Goal: Information Seeking & Learning: Find specific fact

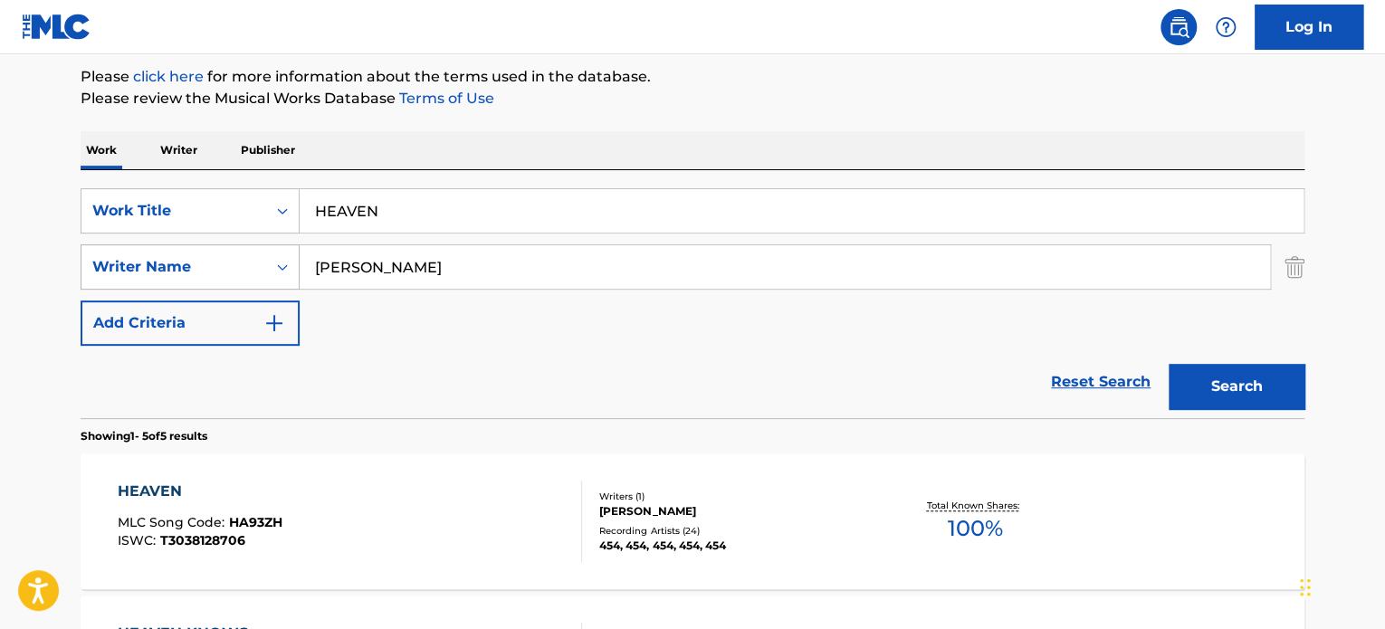
drag, startPoint x: 413, startPoint y: 253, endPoint x: 272, endPoint y: 259, distance: 141.4
click at [238, 253] on div "SearchWithCriteria777ad33b-9a0b-4886-914d-f2a15375d3b0 Writer Name [PERSON_NAME]" at bounding box center [693, 266] width 1224 height 45
paste input "[PERSON_NAME]"
type input "[PERSON_NAME]"
drag, startPoint x: 471, startPoint y: 211, endPoint x: 180, endPoint y: 202, distance: 290.7
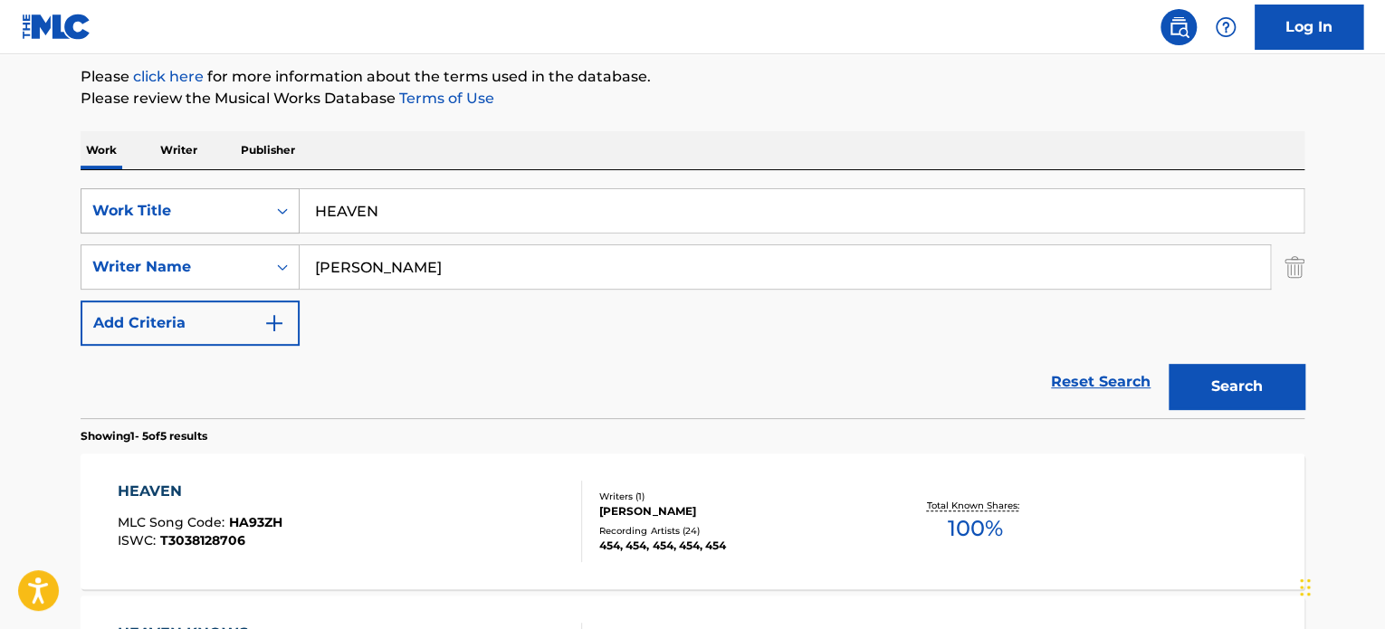
click at [200, 203] on div "SearchWithCriteria4428092b-6cef-404d-90d6-e89989b8cebf Work Title HEAVEN" at bounding box center [693, 210] width 1224 height 45
paste input "[PERSON_NAME]"
type input "[PERSON_NAME]"
click at [1251, 405] on button "Search" at bounding box center [1237, 386] width 136 height 45
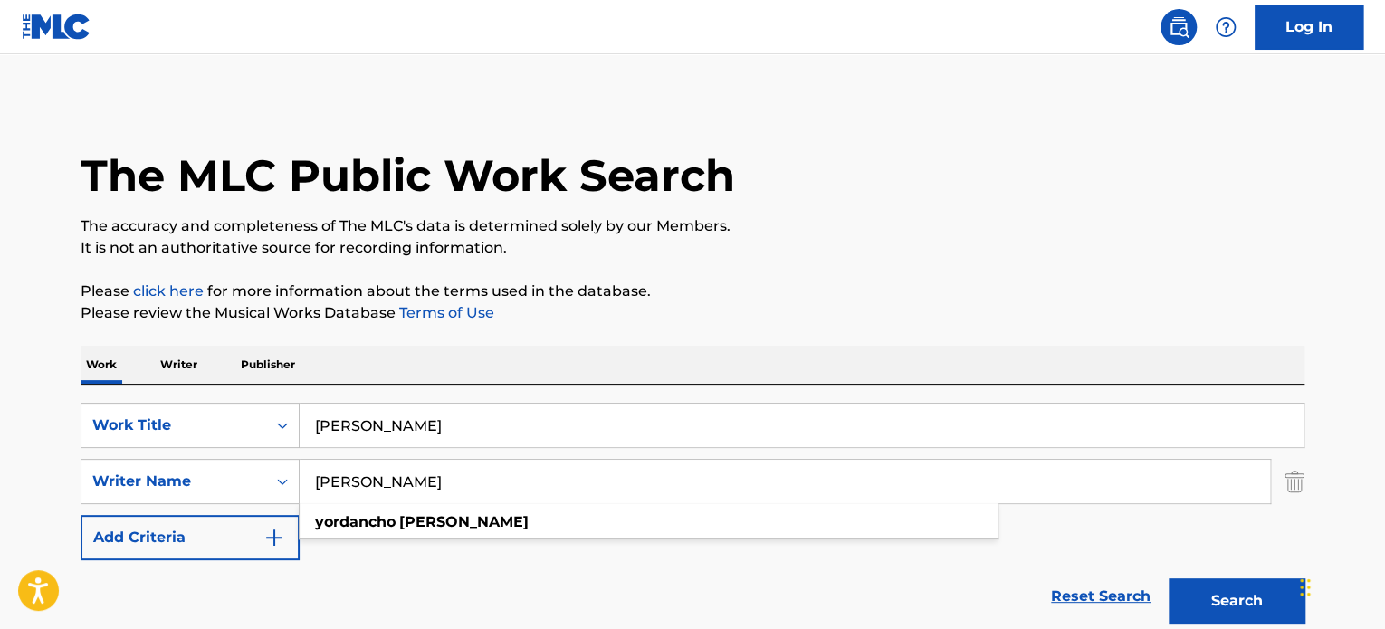
drag, startPoint x: 539, startPoint y: 472, endPoint x: 0, endPoint y: 384, distance: 545.7
click at [0, 384] on main "The MLC Public Work Search The accuracy and completeness of The MLC's data is d…" at bounding box center [692, 376] width 1385 height 645
paste input "[PERSON_NAME] [PERSON_NAME]"
type input "[PERSON_NAME] [PERSON_NAME]"
click at [637, 359] on div "Work Writer Publisher" at bounding box center [693, 365] width 1224 height 38
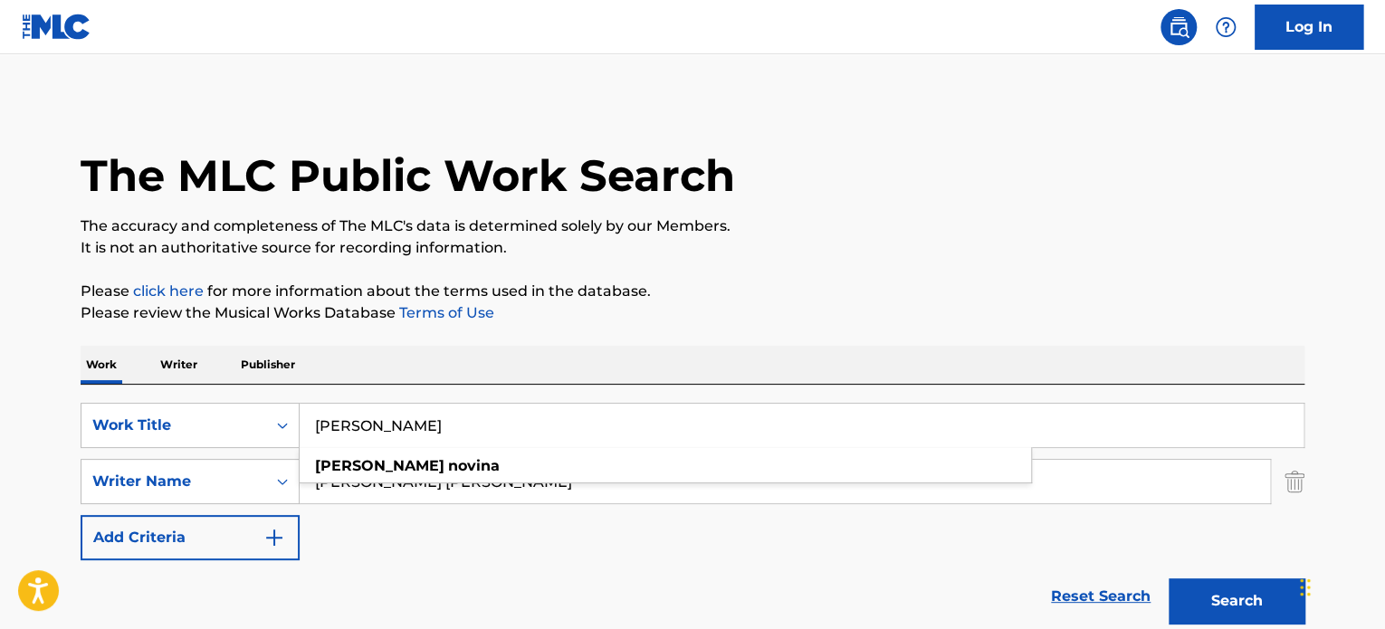
drag, startPoint x: 532, startPoint y: 416, endPoint x: 145, endPoint y: 401, distance: 387.8
click at [166, 401] on div "SearchWithCriteria4428092b-6cef-404d-90d6-e89989b8cebf Work Title [PERSON_NAME]…" at bounding box center [693, 509] width 1224 height 248
paste input "[PERSON_NAME]"
drag, startPoint x: 1202, startPoint y: 602, endPoint x: 1188, endPoint y: 603, distance: 14.5
click at [1202, 604] on button "Search" at bounding box center [1237, 600] width 136 height 45
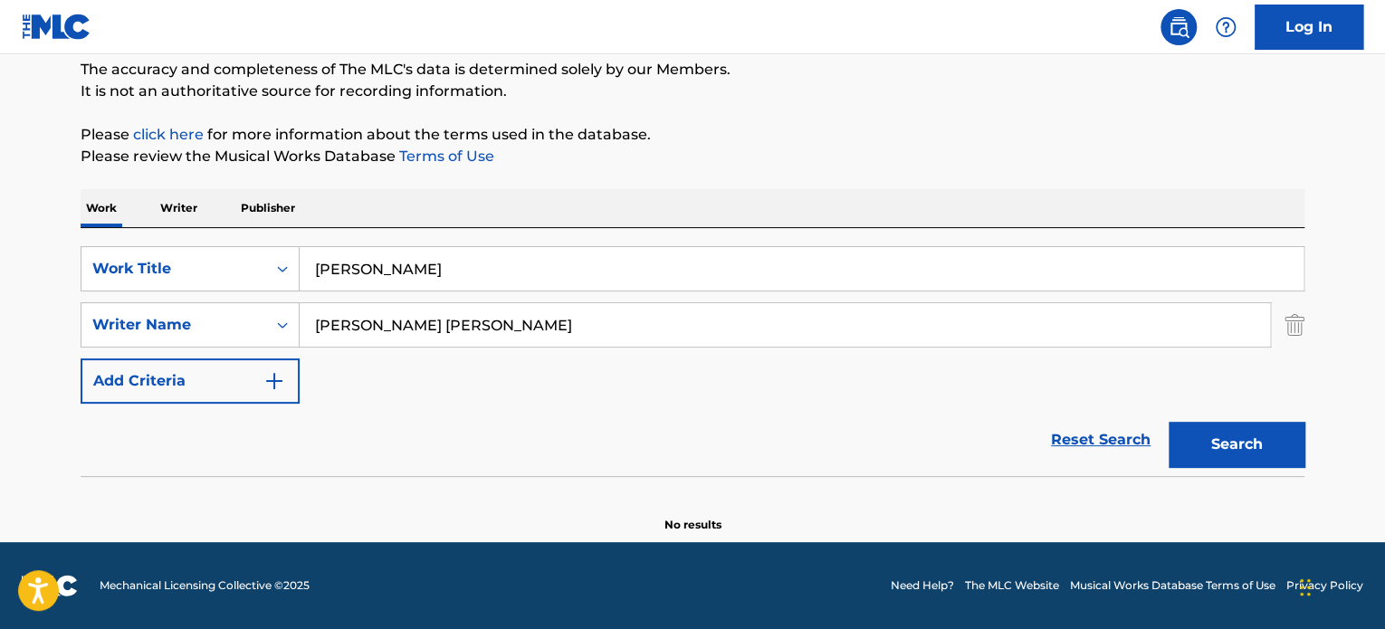
scroll to position [156, 0]
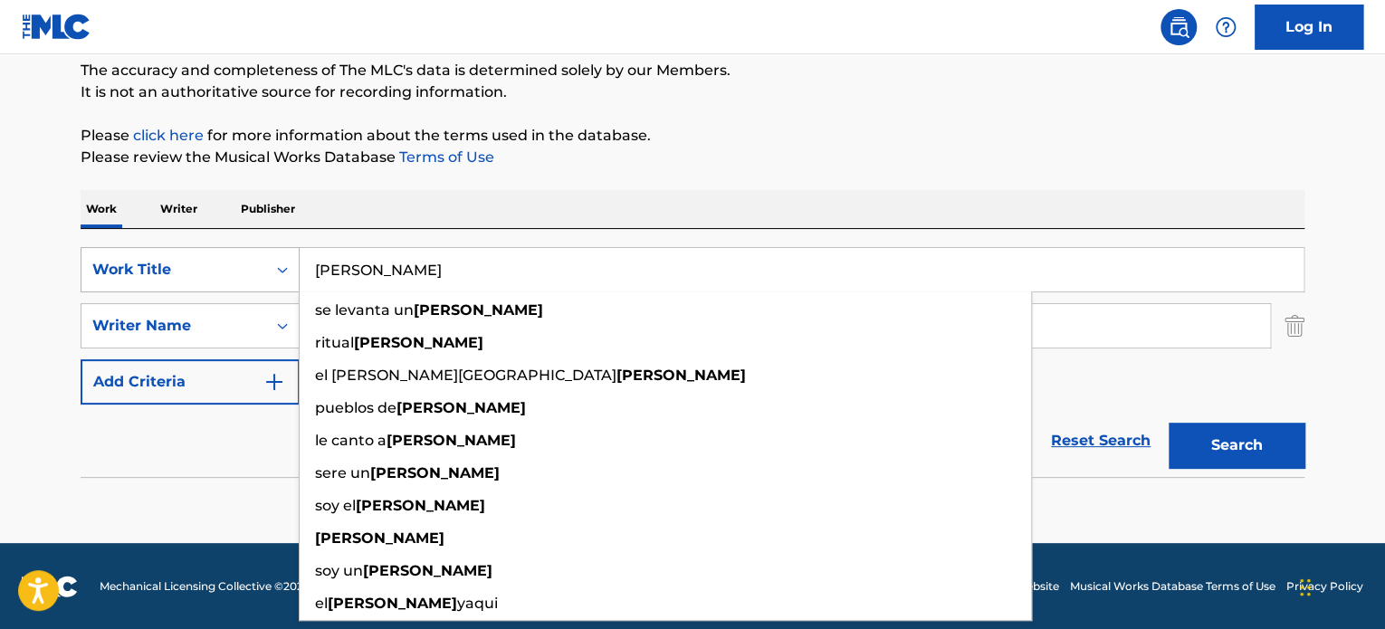
drag, startPoint x: 320, startPoint y: 267, endPoint x: 248, endPoint y: 268, distance: 71.5
click at [232, 271] on div "SearchWithCriteria4428092b-6cef-404d-90d6-e89989b8cebf Work Title [PERSON_NAME]…" at bounding box center [693, 269] width 1224 height 45
paste input "uerriero"
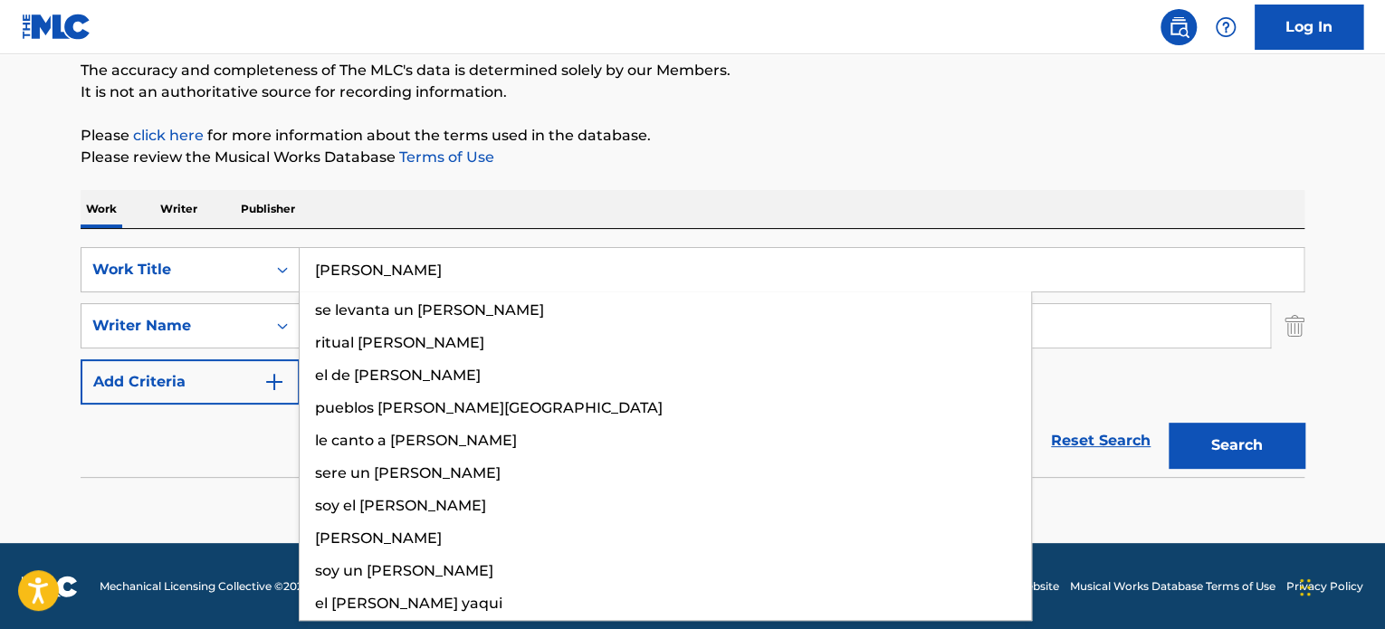
type input "[PERSON_NAME]"
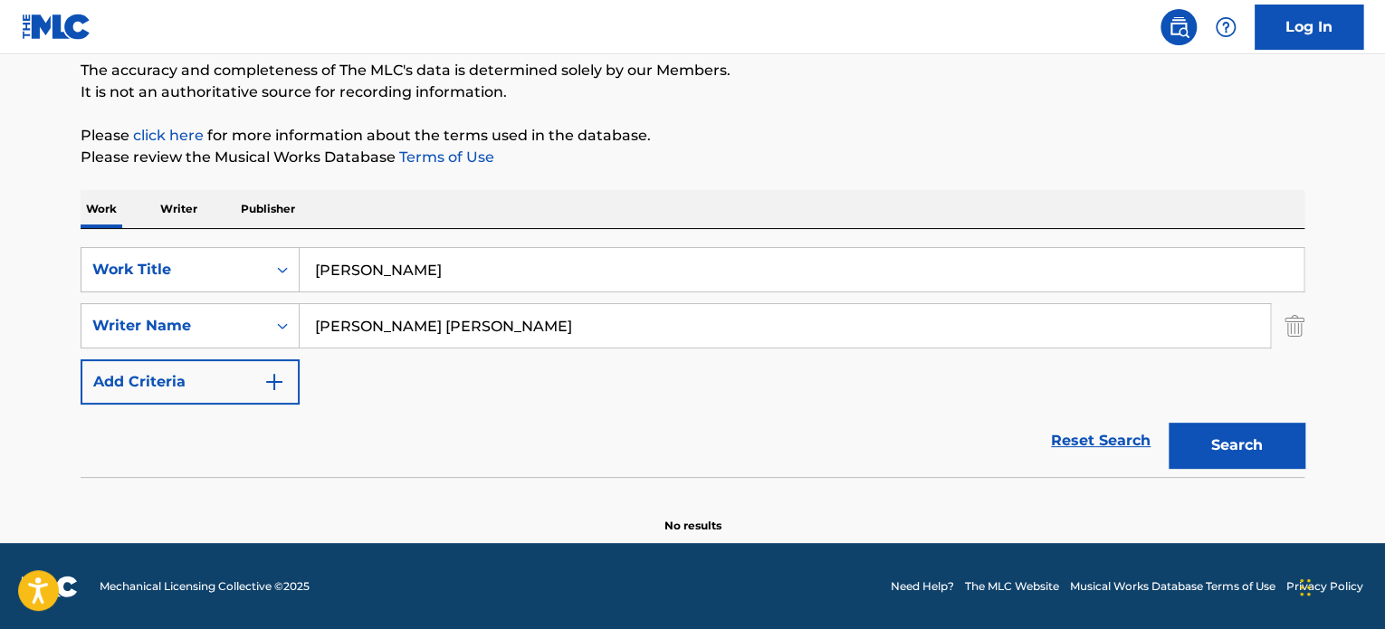
click at [1212, 354] on div "SearchWithCriteria4428092b-6cef-404d-90d6-e89989b8cebf Work Title [PERSON_NAME]…" at bounding box center [693, 326] width 1224 height 158
drag, startPoint x: 502, startPoint y: 330, endPoint x: 218, endPoint y: 316, distance: 283.7
click at [268, 319] on div "SearchWithCriteria777ad33b-9a0b-4886-914d-f2a15375d3b0 Writer Name [PERSON_NAME…" at bounding box center [693, 325] width 1224 height 45
click at [1214, 433] on button "Search" at bounding box center [1237, 445] width 136 height 45
drag, startPoint x: 529, startPoint y: 318, endPoint x: 218, endPoint y: 294, distance: 311.4
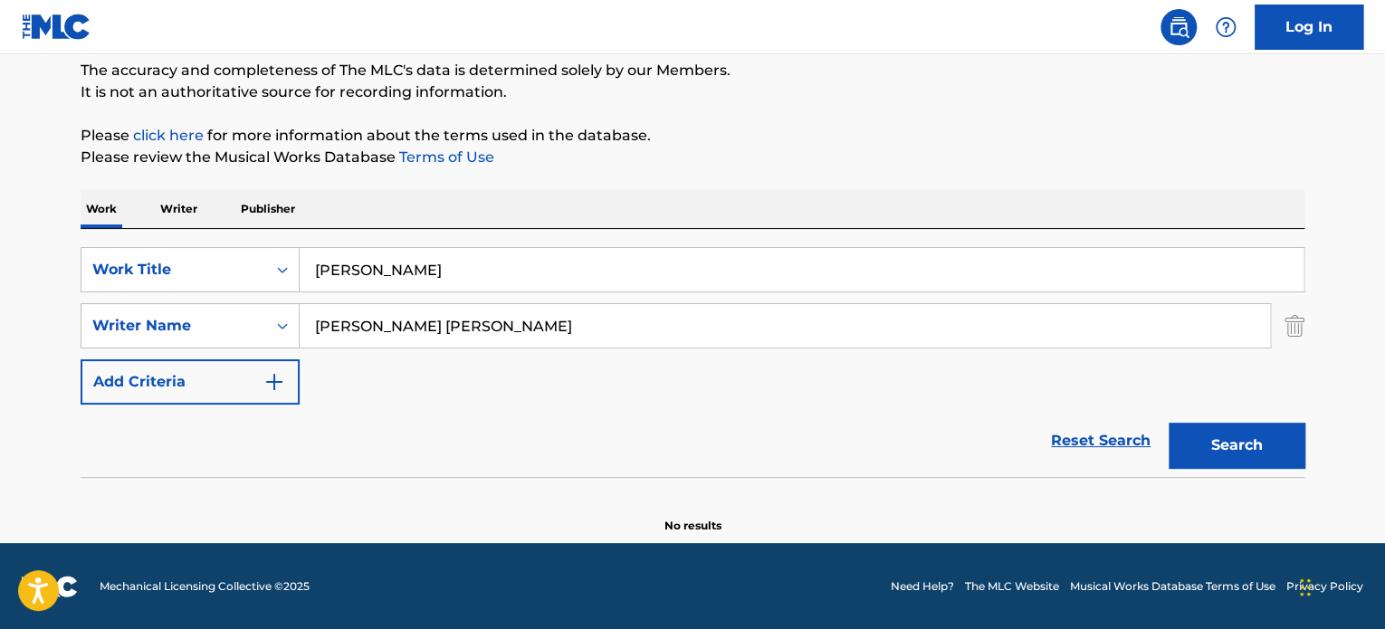
click at [228, 304] on div "SearchWithCriteria777ad33b-9a0b-4886-914d-f2a15375d3b0 Writer Name [PERSON_NAME…" at bounding box center [693, 325] width 1224 height 45
paste input "[PERSON_NAME]"
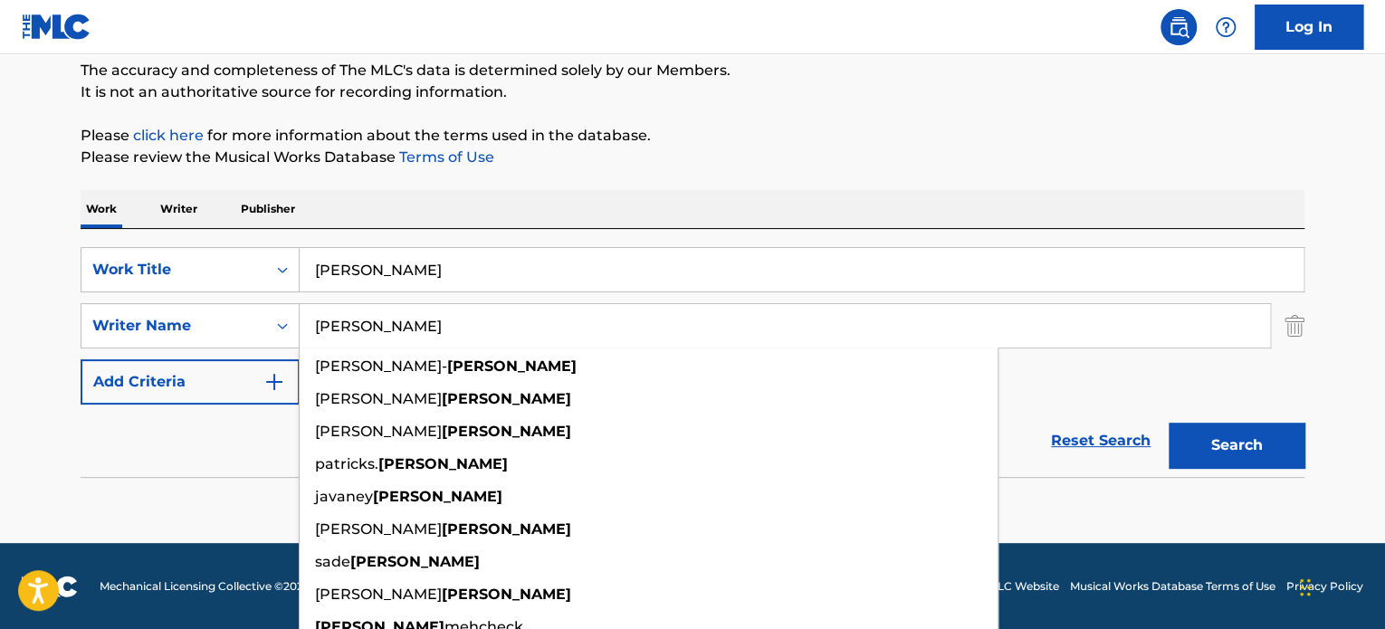
drag, startPoint x: 441, startPoint y: 330, endPoint x: 282, endPoint y: 293, distance: 163.4
click at [284, 297] on div "SearchWithCriteria4428092b-6cef-404d-90d6-e89989b8cebf Work Title [PERSON_NAME]…" at bounding box center [693, 326] width 1224 height 158
paste input "[PERSON_NAME]"
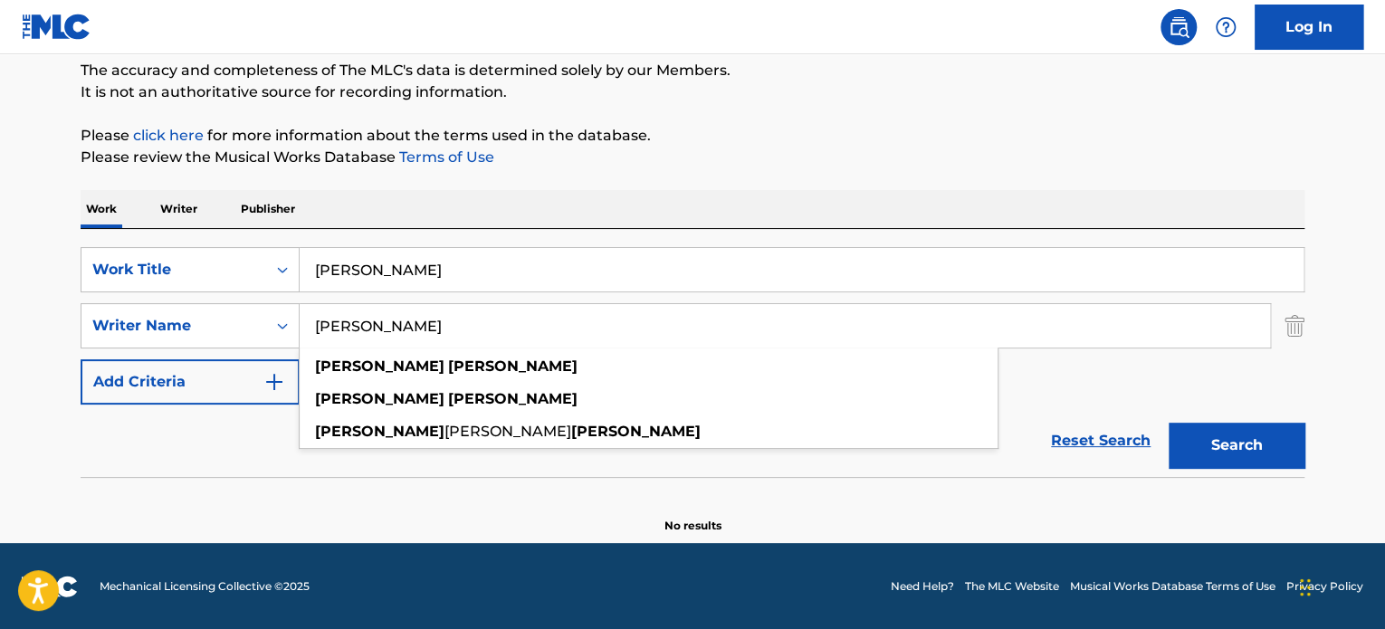
type input "[PERSON_NAME]"
click at [289, 444] on div "Reset Search Search" at bounding box center [693, 441] width 1224 height 72
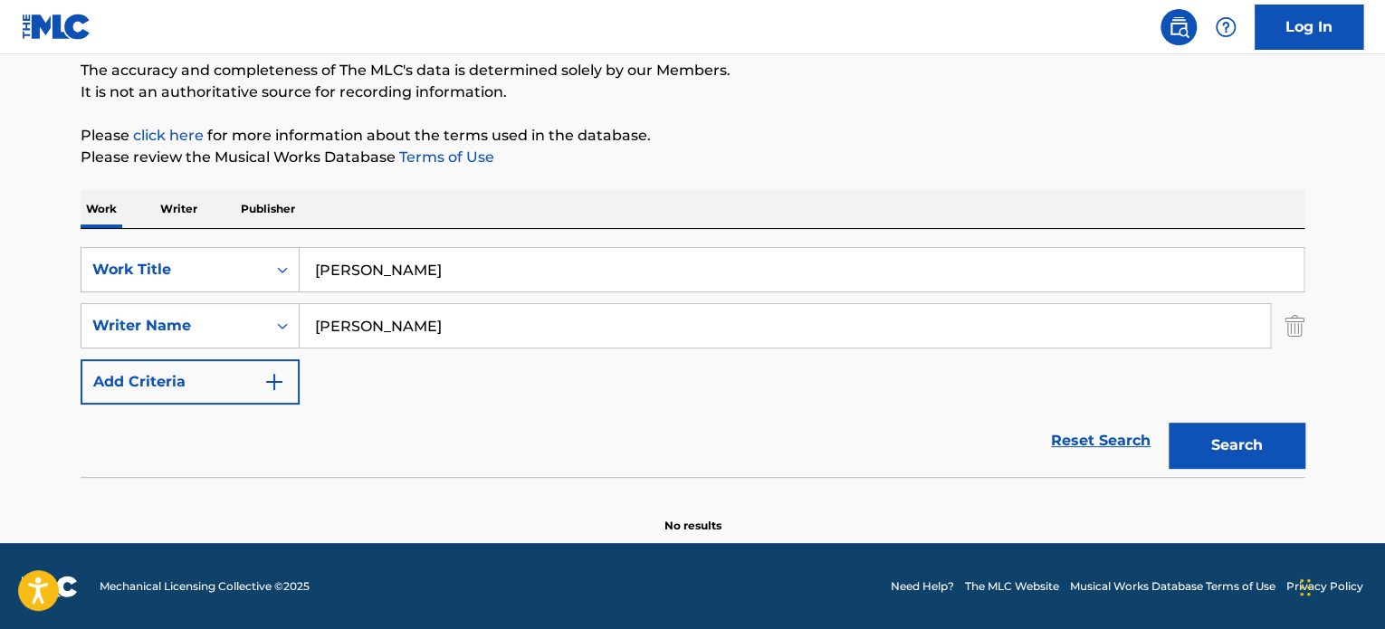
drag, startPoint x: 494, startPoint y: 263, endPoint x: 301, endPoint y: 264, distance: 193.7
click at [301, 264] on input "[PERSON_NAME]" at bounding box center [802, 269] width 1004 height 43
paste input "LOVE YOU LIKE THAT"
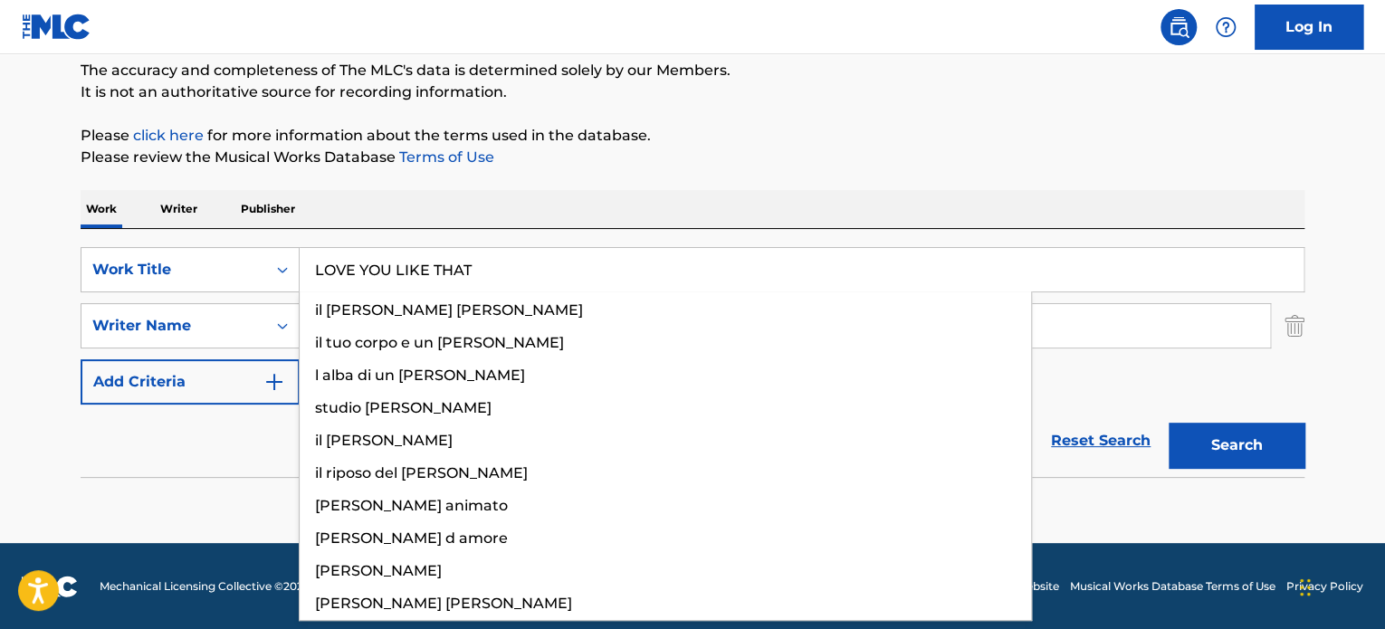
type input "LOVE YOU LIKE THAT"
click at [1280, 440] on button "Search" at bounding box center [1237, 445] width 136 height 45
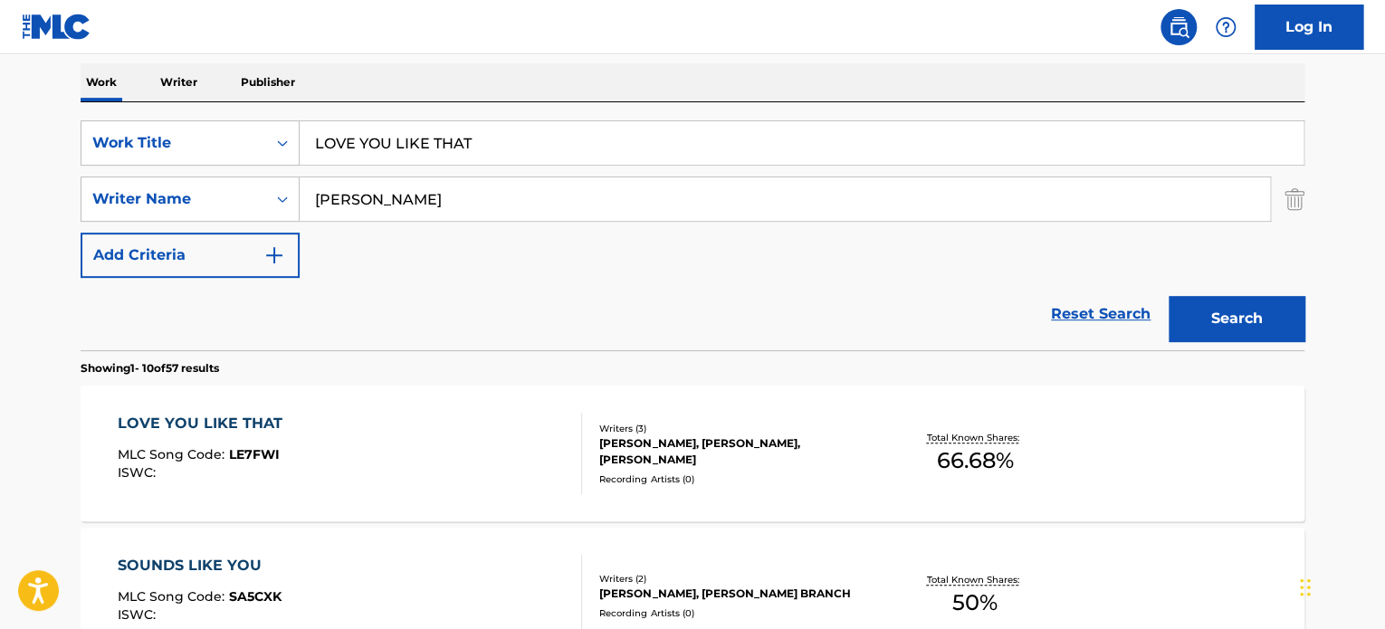
scroll to position [307, 0]
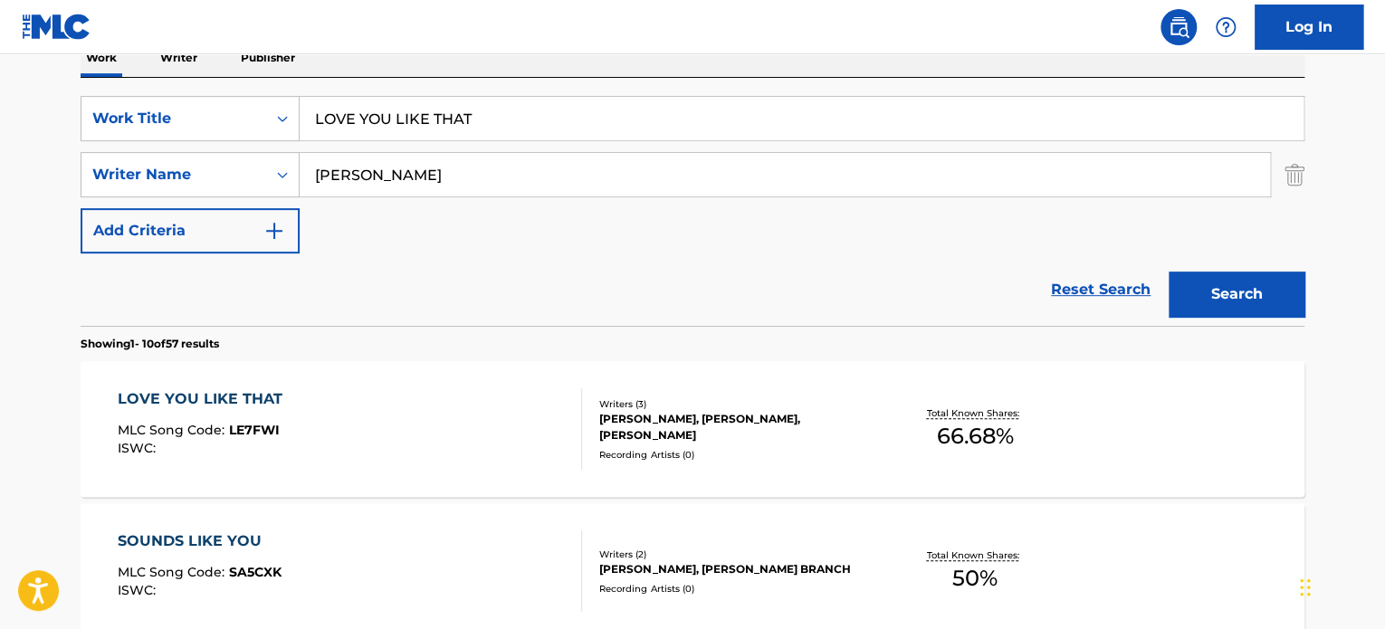
click at [650, 439] on div "[PERSON_NAME], [PERSON_NAME], [PERSON_NAME]" at bounding box center [735, 427] width 273 height 33
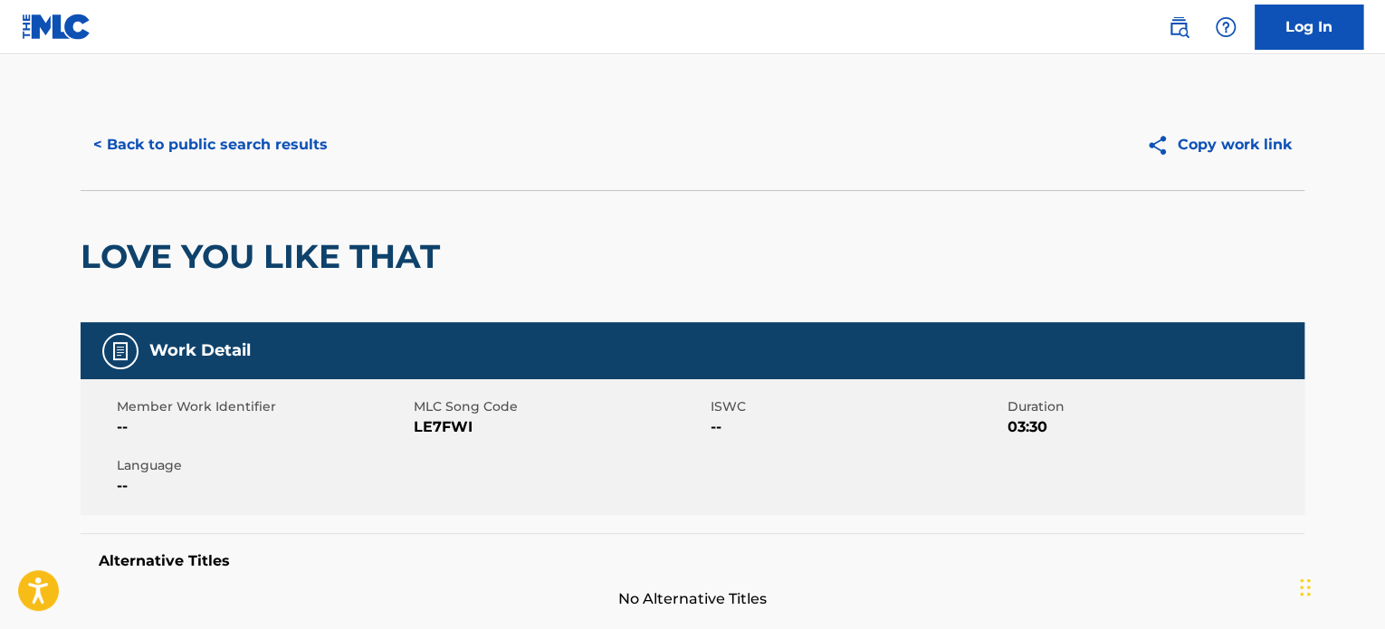
click at [251, 140] on button "< Back to public search results" at bounding box center [211, 144] width 260 height 45
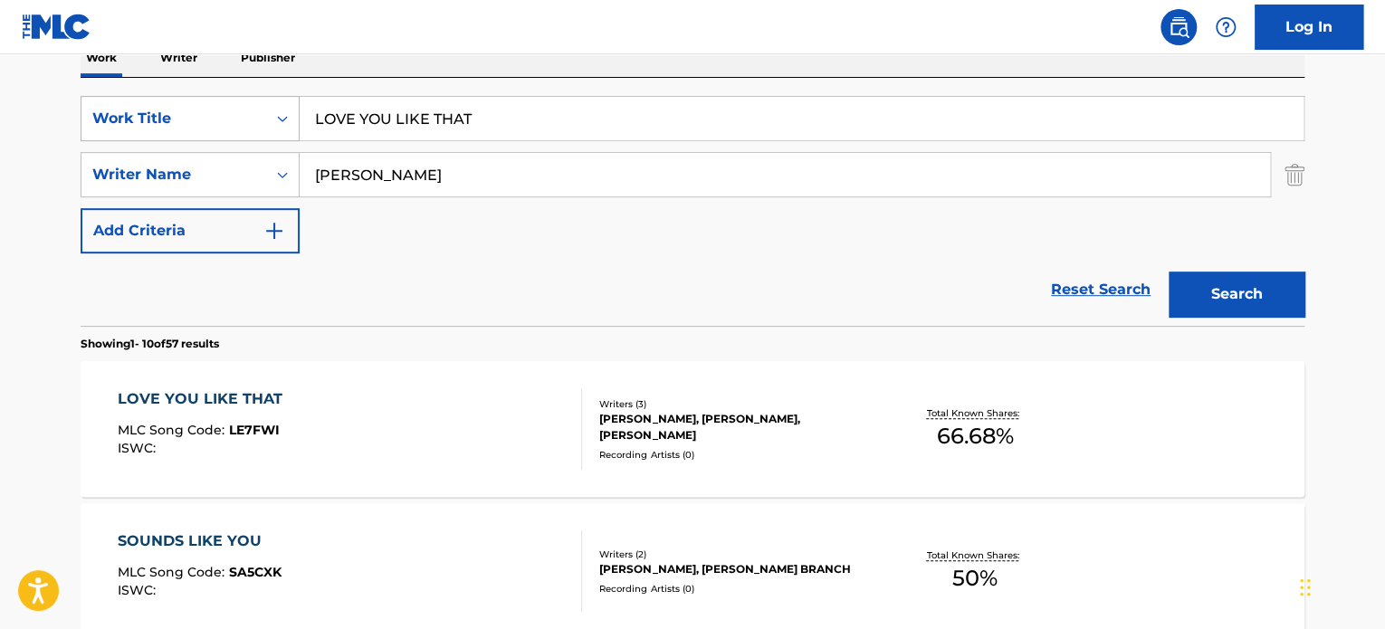
drag, startPoint x: 511, startPoint y: 123, endPoint x: 159, endPoint y: 98, distance: 352.2
click at [177, 98] on div "SearchWithCriteria4428092b-6cef-404d-90d6-e89989b8cebf Work Title LOVE YOU LIKE…" at bounding box center [693, 118] width 1224 height 45
paste input "Blessings (feat. Mantrick) [GEOGRAPHIC_DATA]"
drag, startPoint x: 266, startPoint y: 114, endPoint x: 243, endPoint y: 114, distance: 23.5
click at [243, 114] on div "SearchWithCriteria4428092b-6cef-404d-90d6-e89989b8cebf Work Title Blessings (fe…" at bounding box center [693, 118] width 1224 height 45
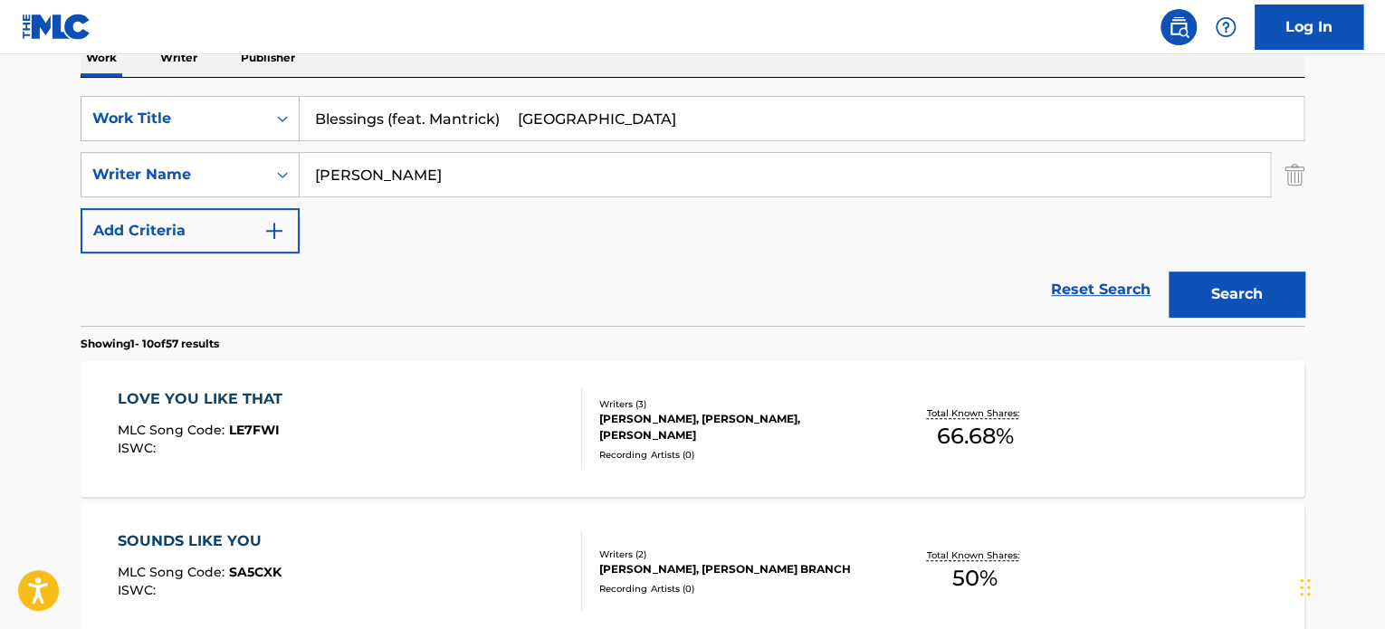
paste input "Search Form"
drag, startPoint x: 569, startPoint y: 122, endPoint x: 315, endPoint y: 128, distance: 253.5
click at [308, 122] on input "Blessings (feat. Mantrick) [GEOGRAPHIC_DATA]" at bounding box center [802, 118] width 1004 height 43
paste input "LESSINGS"
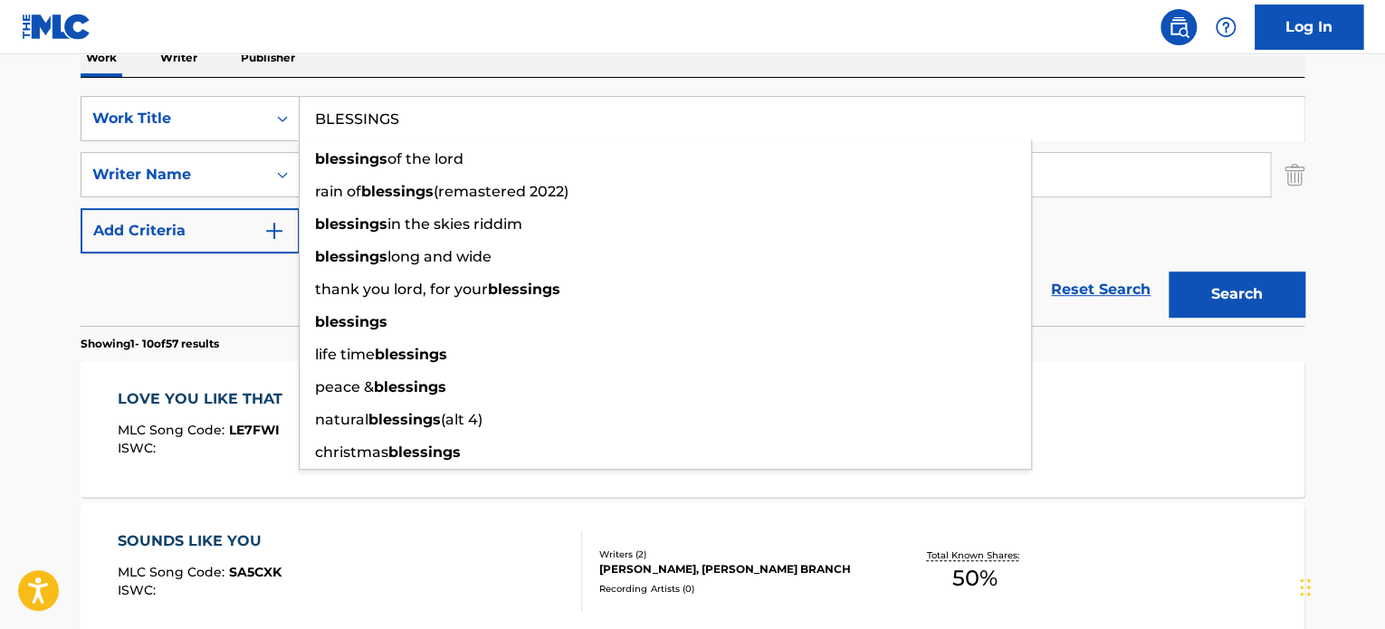
type input "BLESSINGS"
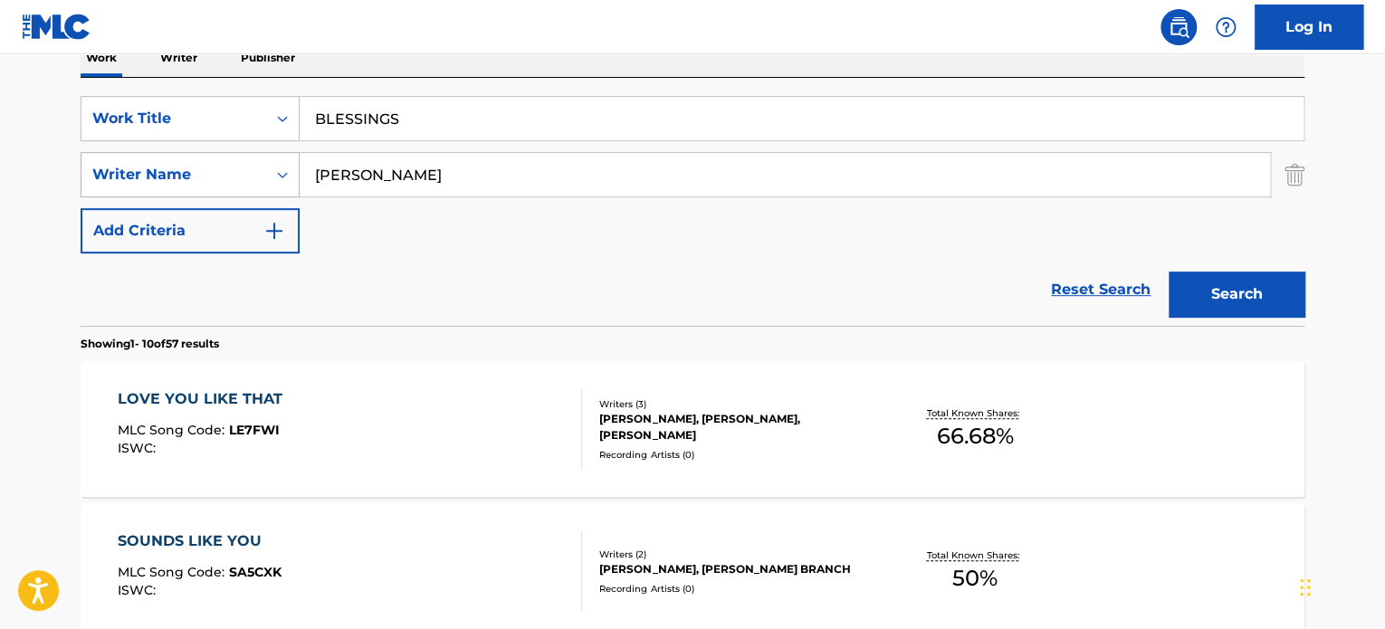
drag, startPoint x: 487, startPoint y: 183, endPoint x: 184, endPoint y: 179, distance: 303.3
click at [184, 179] on div "SearchWithCriteria777ad33b-9a0b-4886-914d-f2a15375d3b0 Writer Name [PERSON_NAME]" at bounding box center [693, 174] width 1224 height 45
paste input "[PERSON_NAME] MASSAKA"
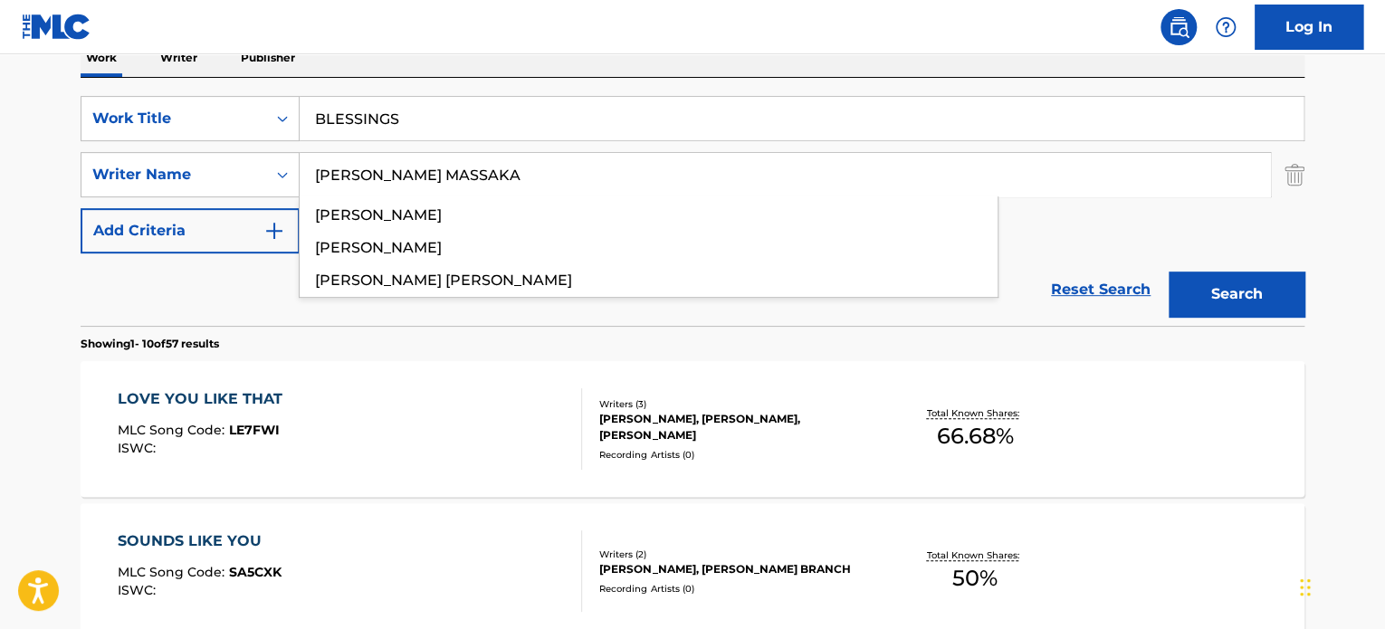
type input "[PERSON_NAME] MASSAKA"
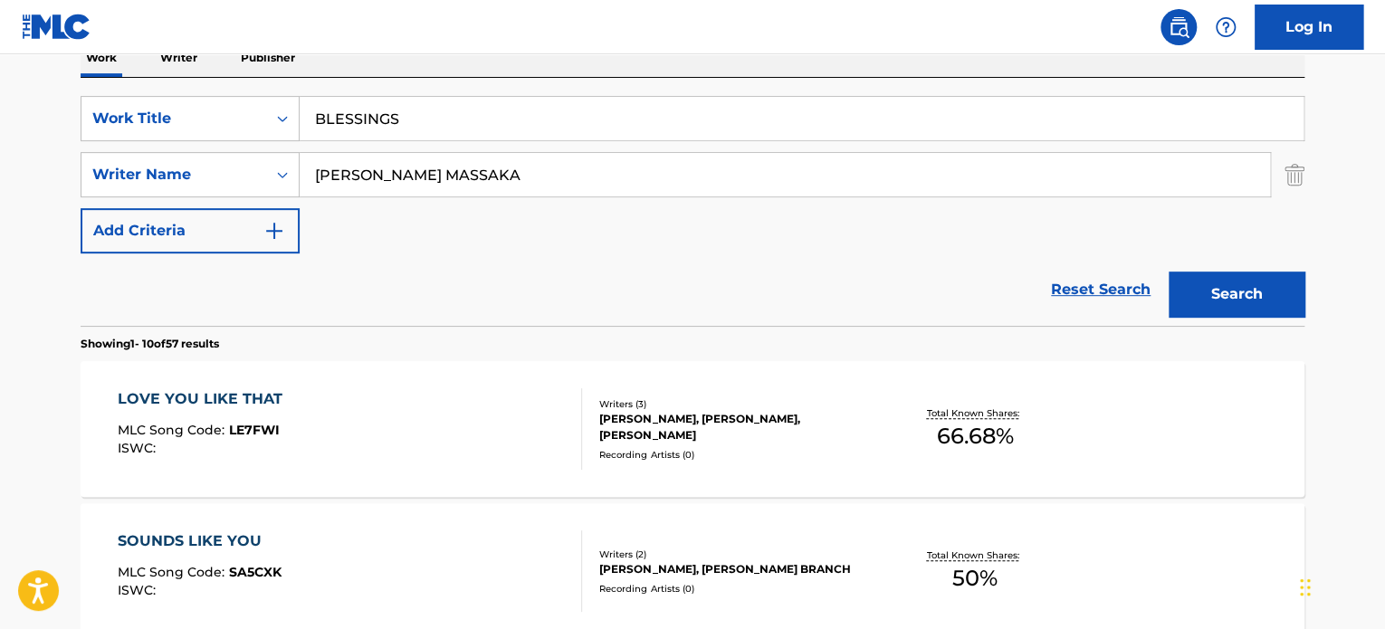
click at [1199, 289] on button "Search" at bounding box center [1237, 294] width 136 height 45
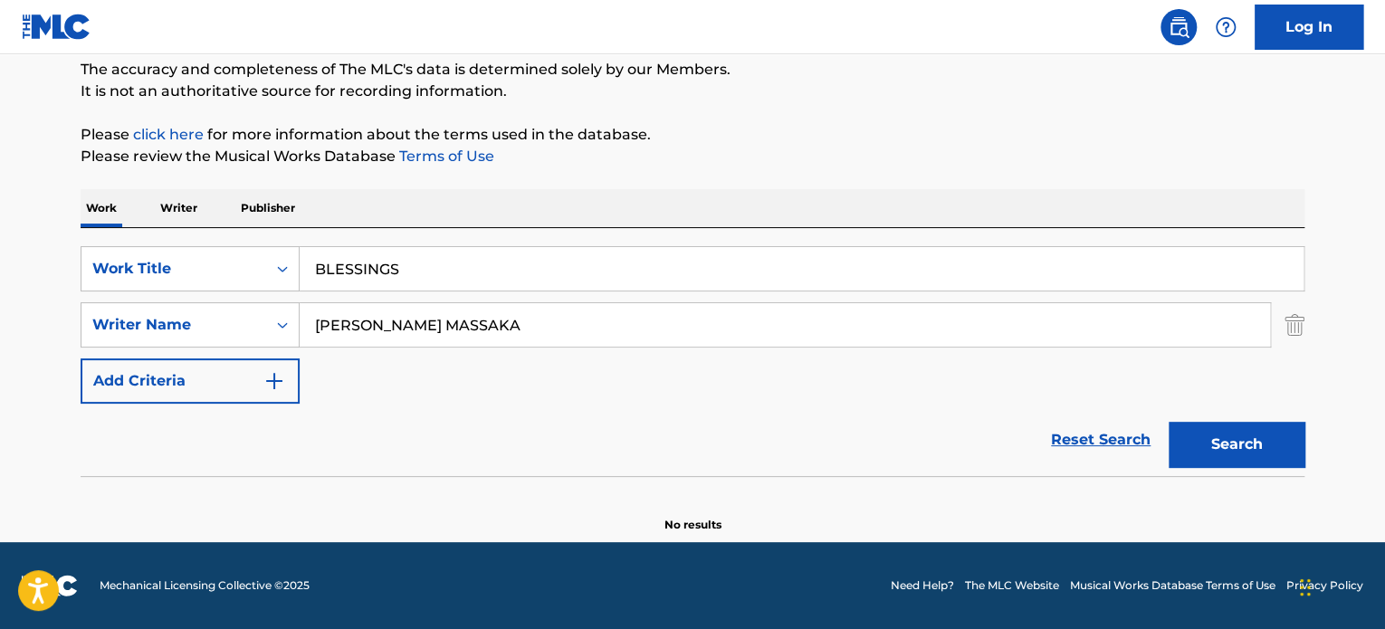
scroll to position [156, 0]
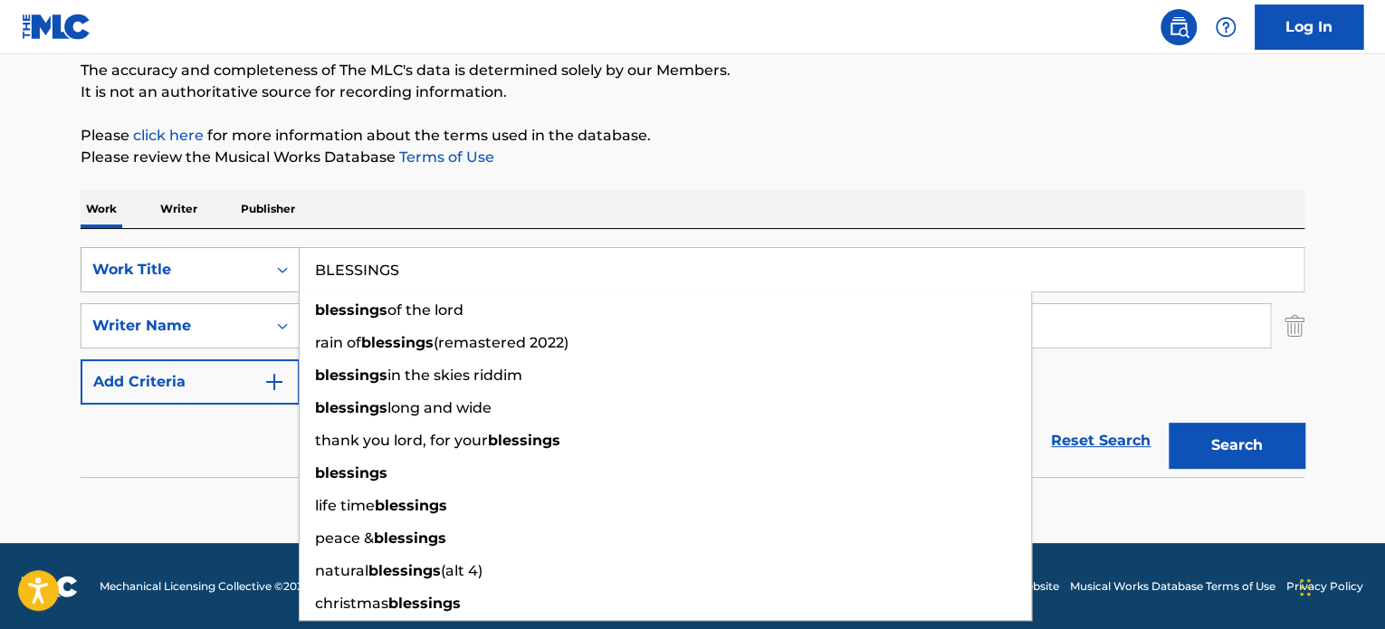
drag, startPoint x: 472, startPoint y: 281, endPoint x: 254, endPoint y: 267, distance: 217.7
click at [254, 267] on div "SearchWithCriteria4428092b-6cef-404d-90d6-e89989b8cebf Work Title BLESSINGS ble…" at bounding box center [693, 269] width 1224 height 45
